Goal: Information Seeking & Learning: Learn about a topic

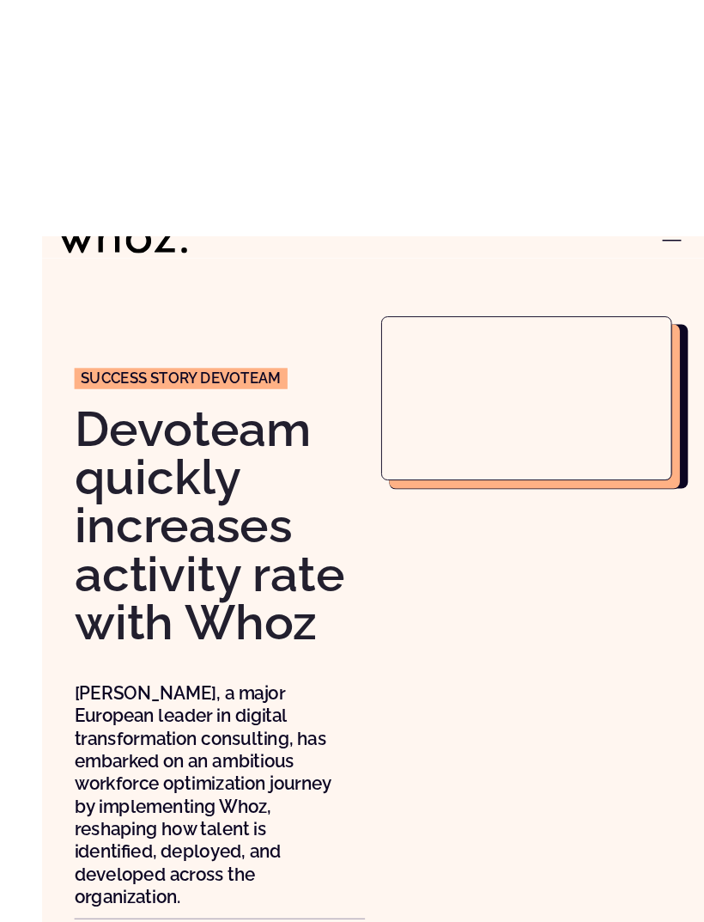
scroll to position [2, 0]
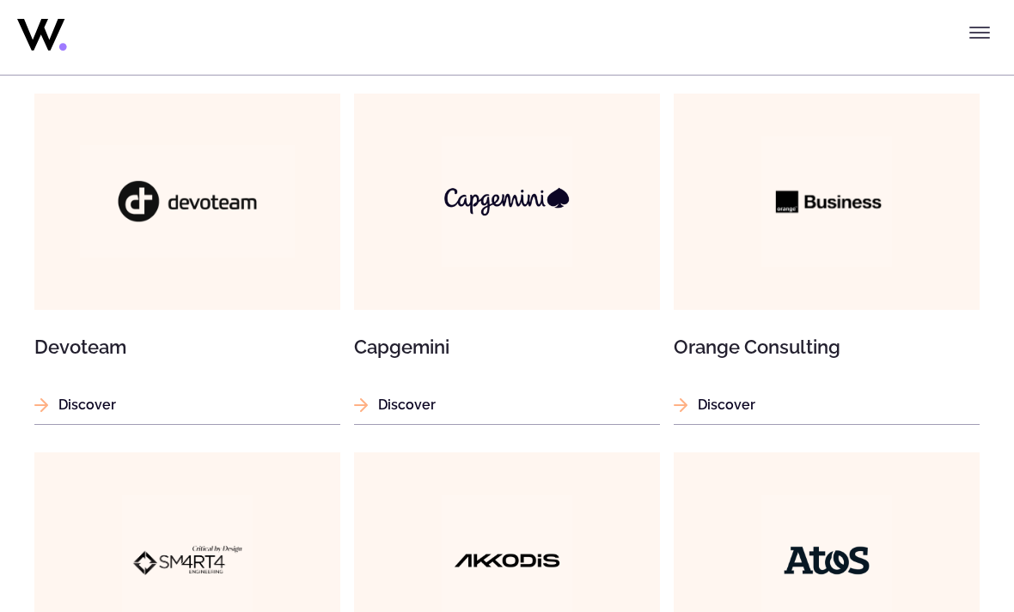
scroll to position [1008, 0]
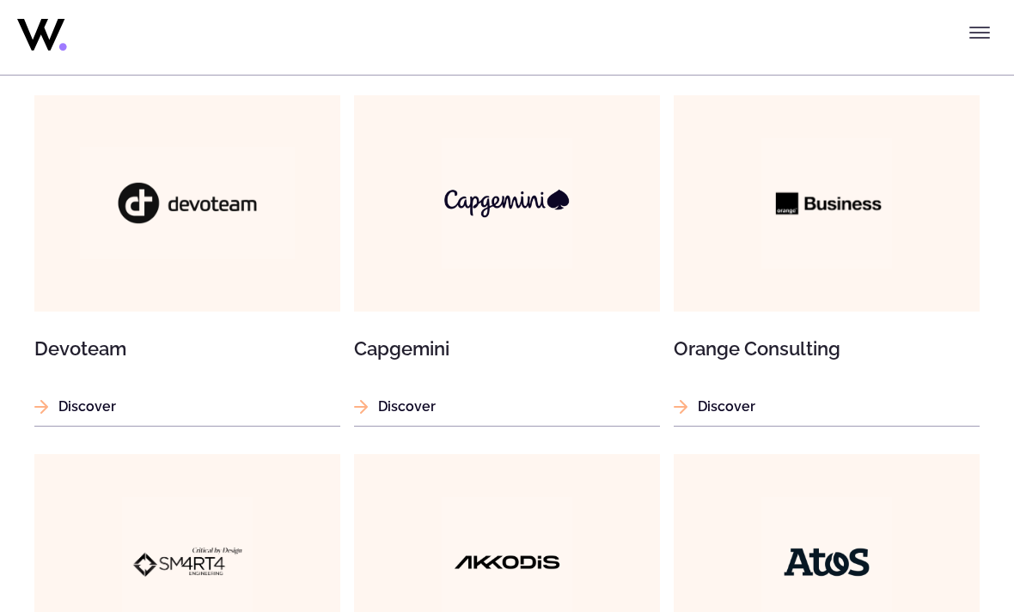
click at [852, 216] on img at bounding box center [826, 203] width 131 height 131
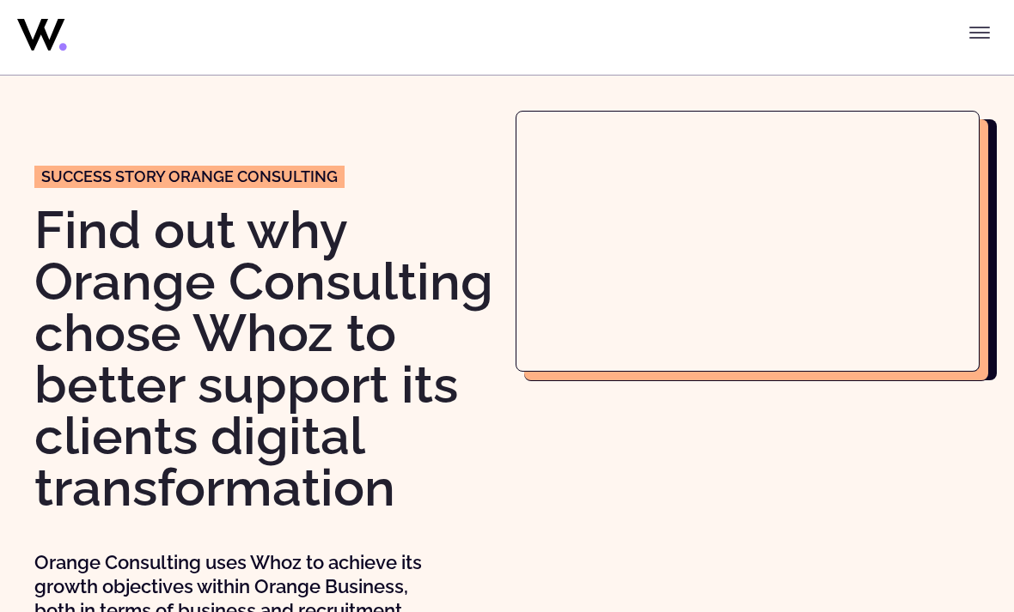
scroll to position [38, 0]
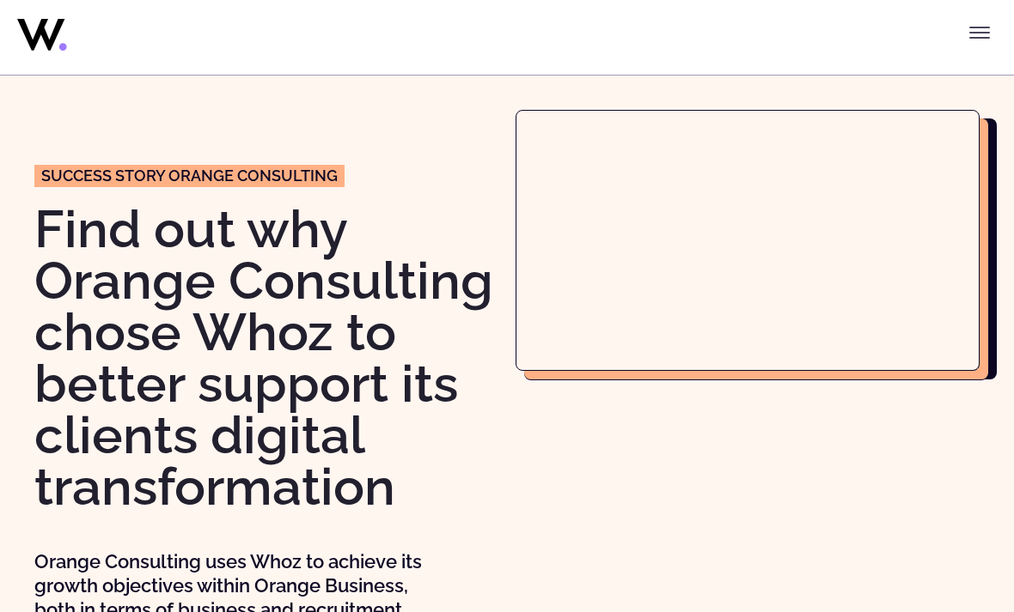
click at [581, 612] on div at bounding box center [747, 372] width 464 height 524
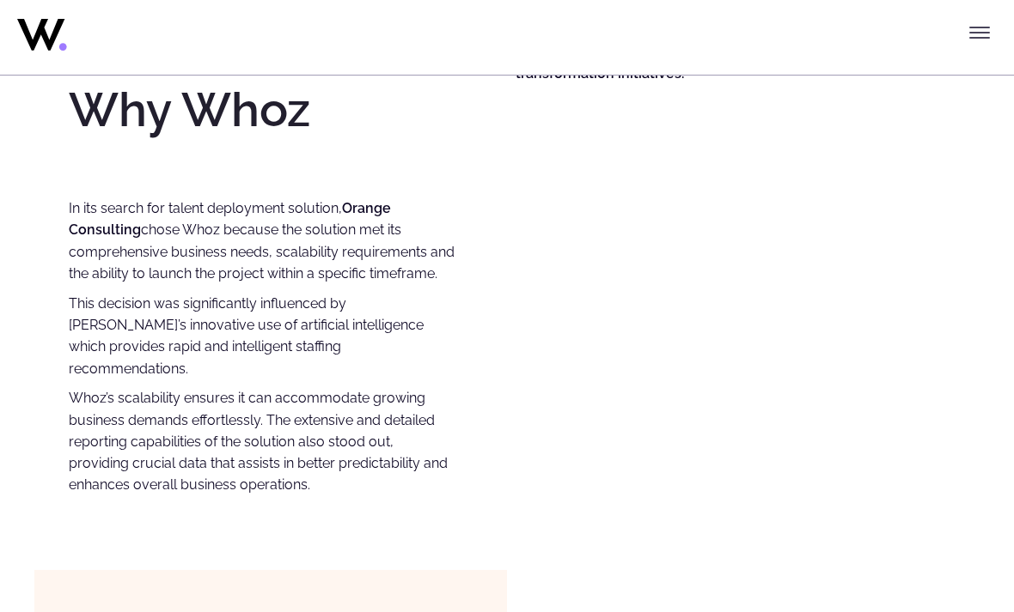
scroll to position [1250, 0]
click at [842, 326] on div "Orange Consulting, a specialized branch of Orange Business, focuses on helping …" at bounding box center [729, 73] width 429 height 849
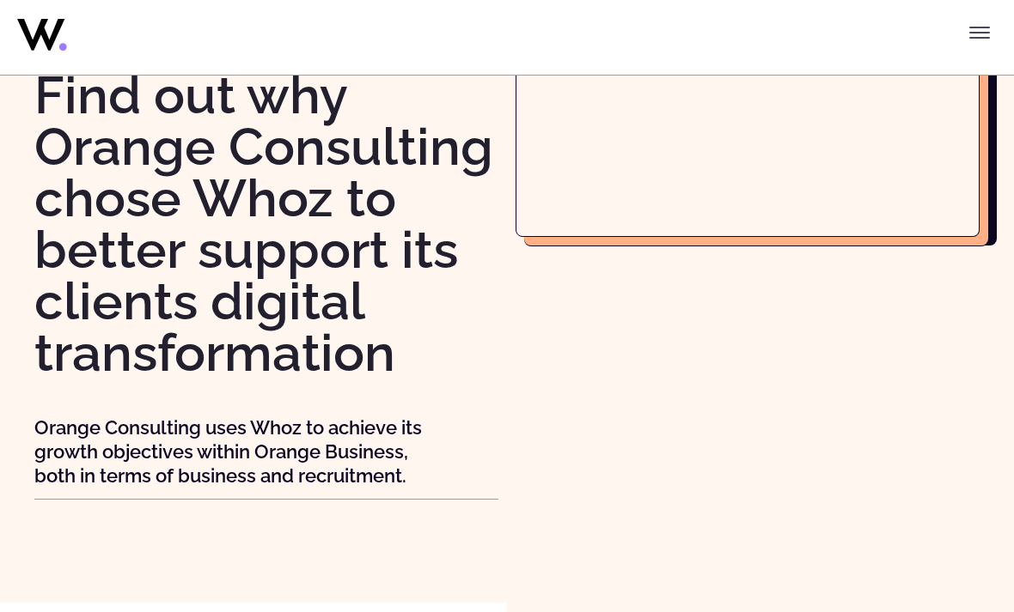
scroll to position [0, 0]
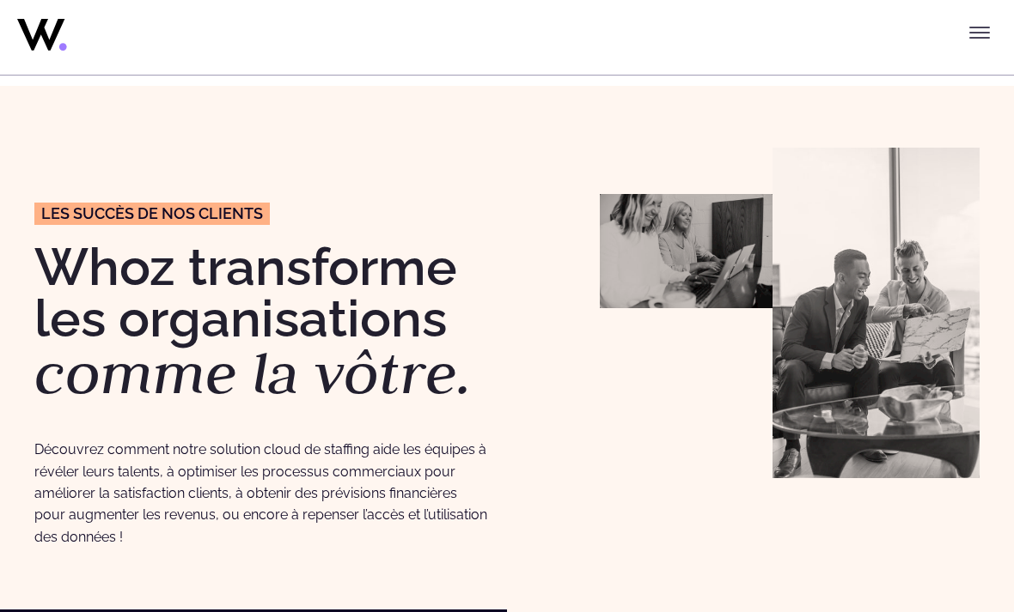
scroll to position [1008, 0]
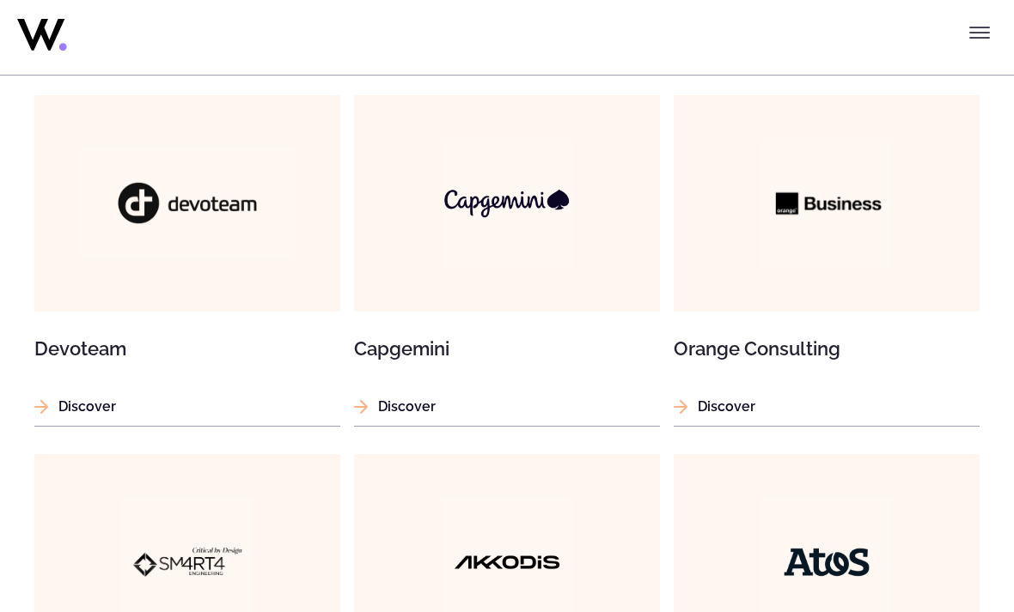
click at [528, 206] on img at bounding box center [506, 203] width 131 height 131
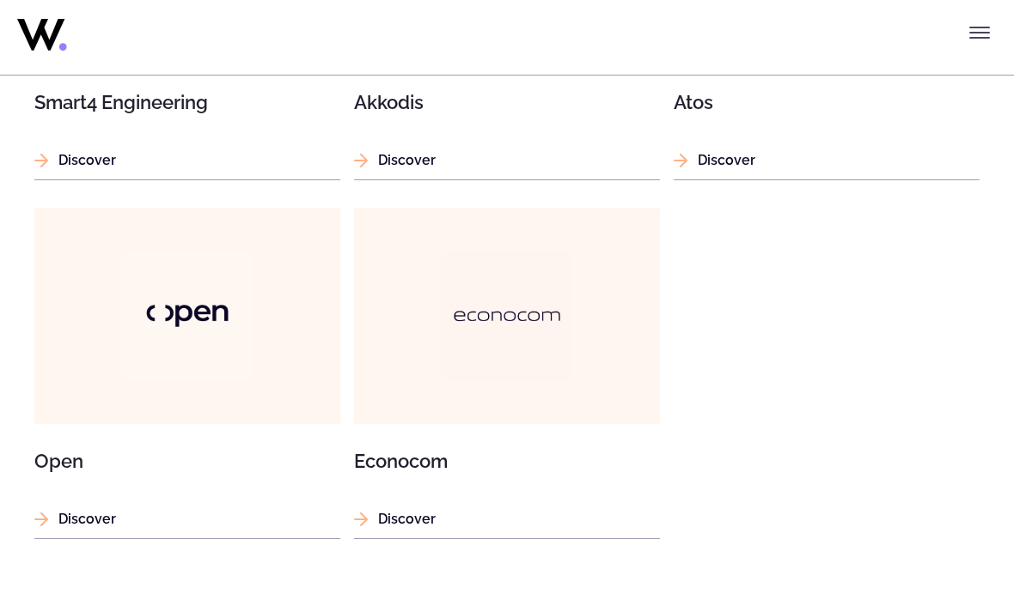
scroll to position [1613, 0]
click at [156, 312] on img at bounding box center [187, 316] width 131 height 131
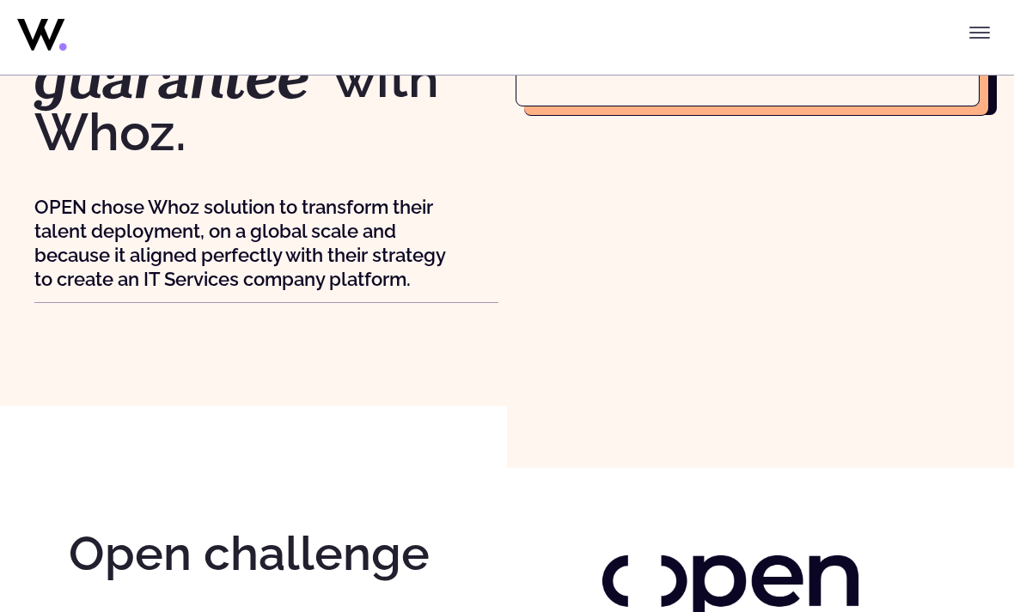
scroll to position [302, 0]
